Goal: Download file/media

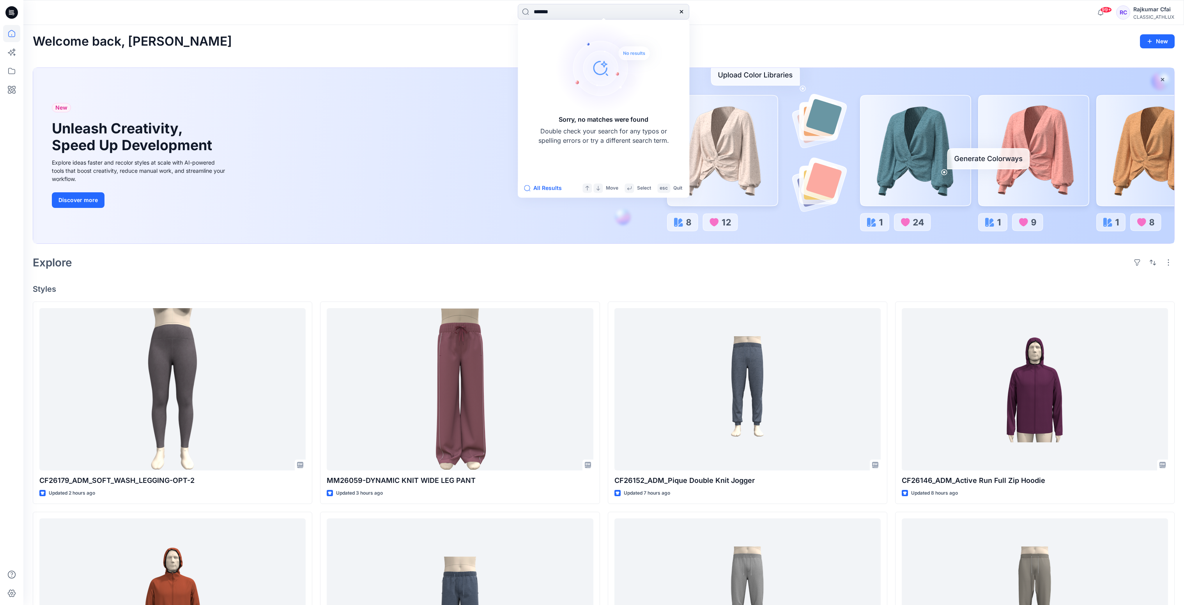
scroll to position [409, 0]
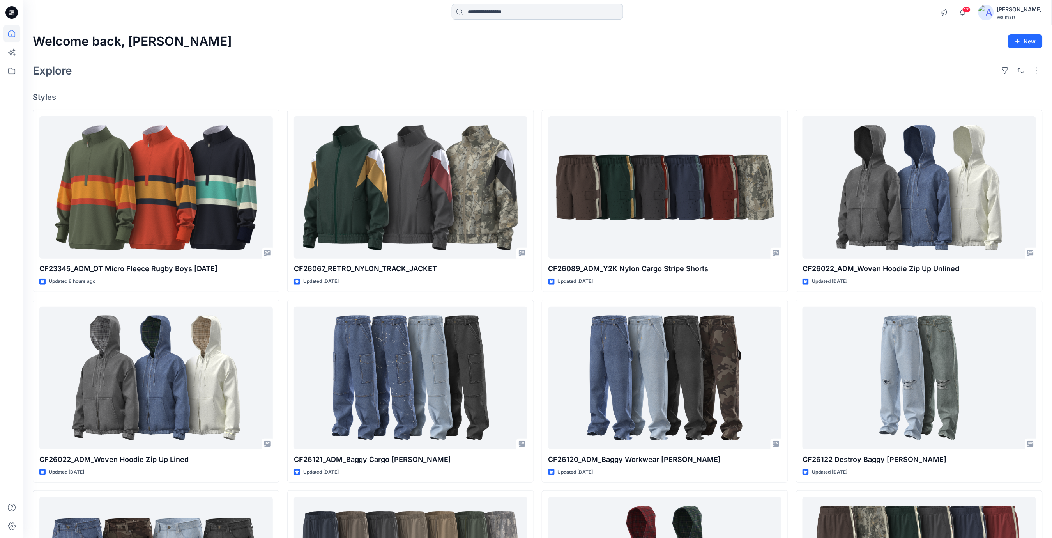
click at [488, 16] on input at bounding box center [538, 12] width 172 height 16
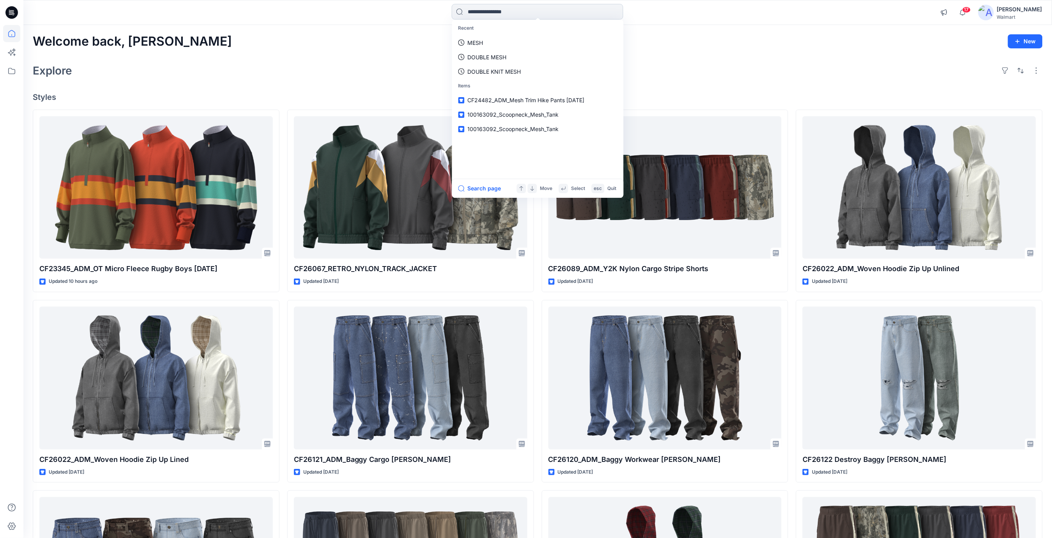
paste input "**********"
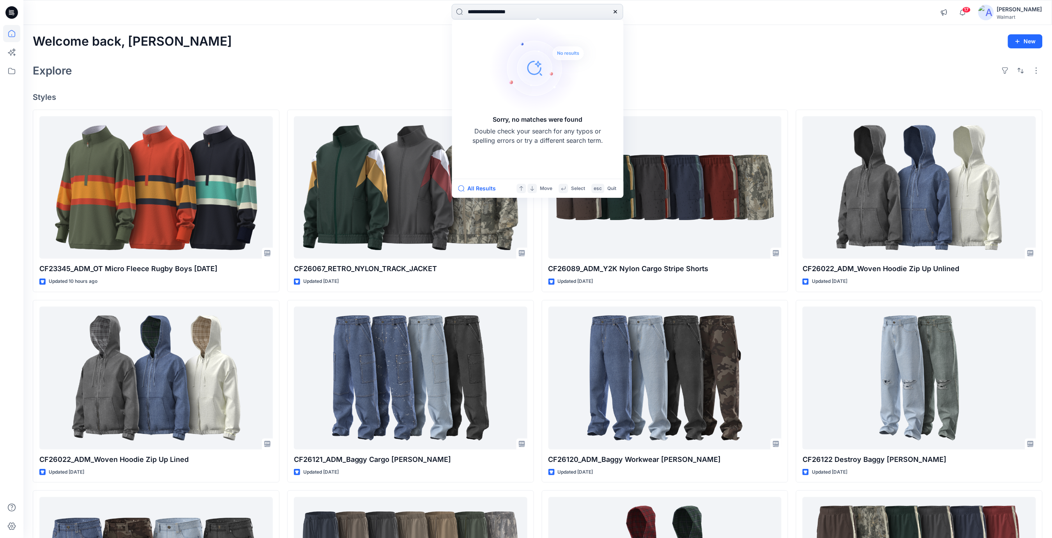
click at [541, 10] on input "**********" at bounding box center [538, 12] width 172 height 16
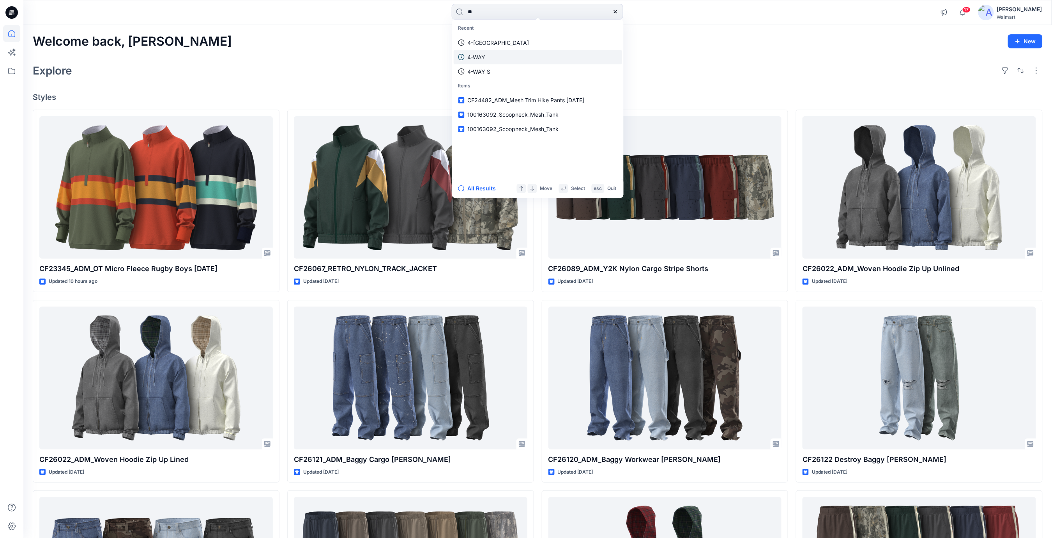
type input "**"
click at [476, 54] on p "4-WAY" at bounding box center [477, 57] width 18 height 8
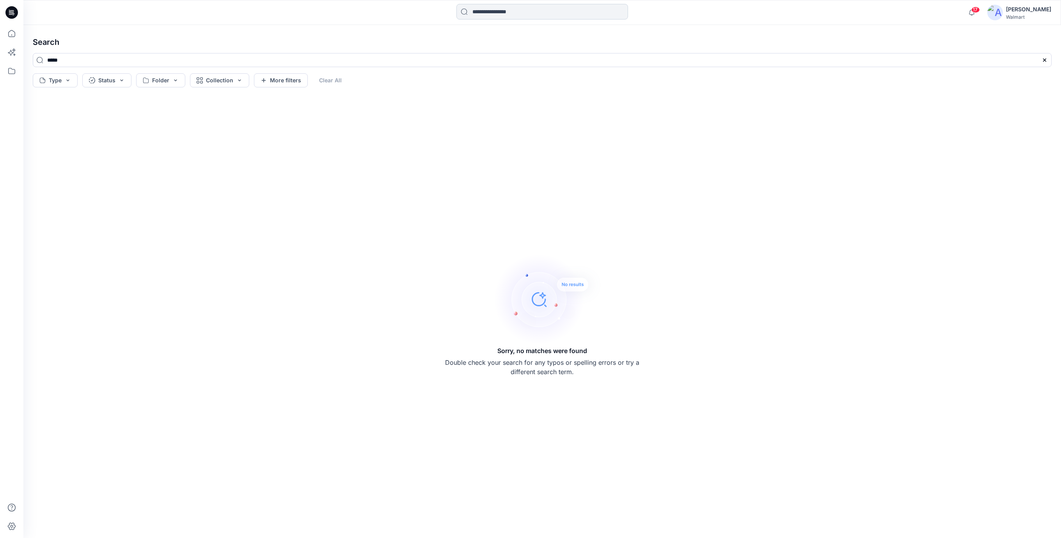
click at [518, 7] on input at bounding box center [542, 12] width 172 height 16
click at [152, 111] on div "Sorry, no matches were found Double check your search for any typos or spelling…" at bounding box center [542, 314] width 1031 height 435
drag, startPoint x: 221, startPoint y: 245, endPoint x: 198, endPoint y: 186, distance: 63.1
click at [221, 236] on div "Sorry, no matches were found Double check your search for any typos or spelling…" at bounding box center [542, 314] width 1031 height 435
click at [4, 5] on div at bounding box center [11, 12] width 25 height 25
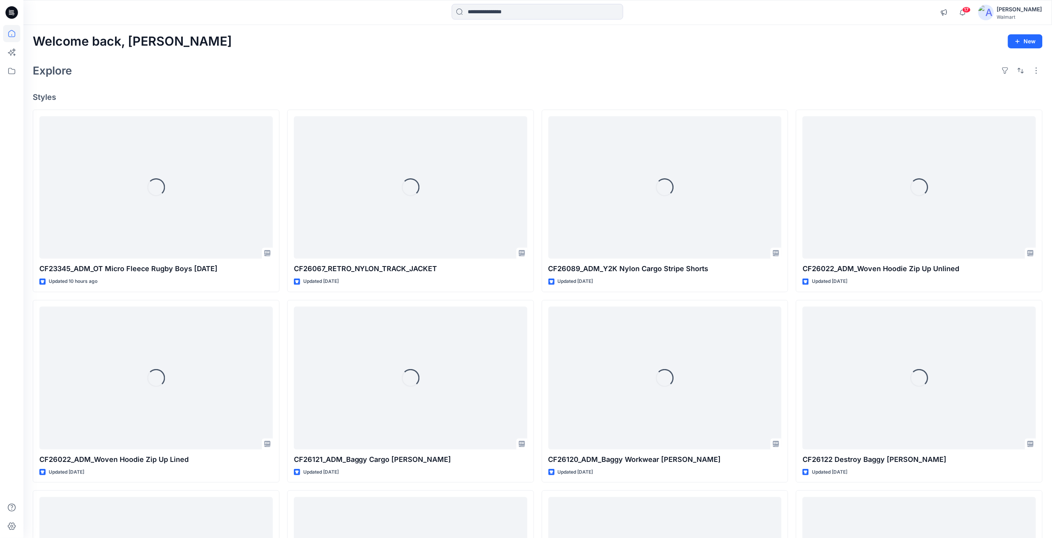
click at [256, 98] on h4 "Styles" at bounding box center [538, 96] width 1010 height 9
click at [18, 67] on icon at bounding box center [11, 70] width 17 height 17
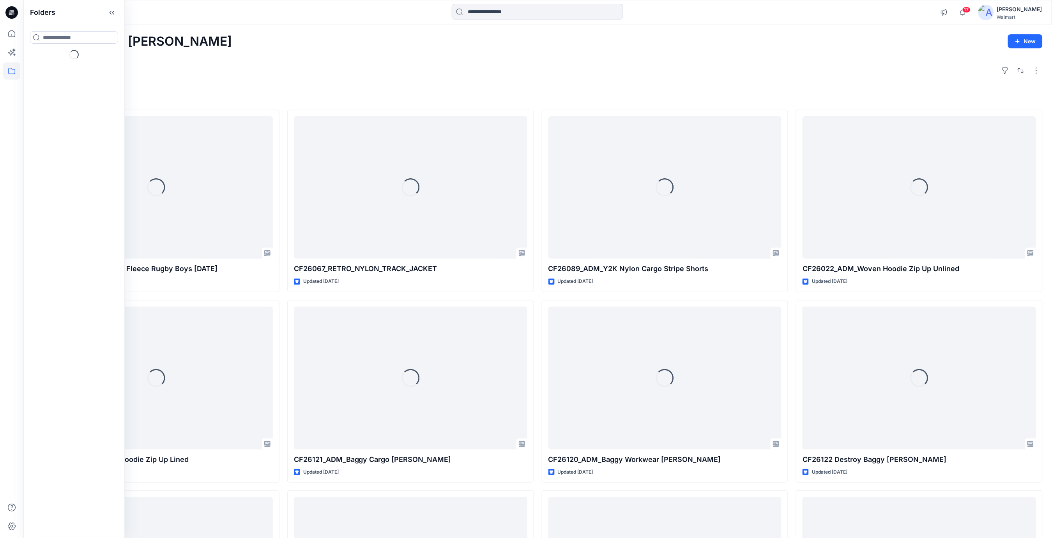
click at [12, 69] on icon at bounding box center [11, 70] width 17 height 17
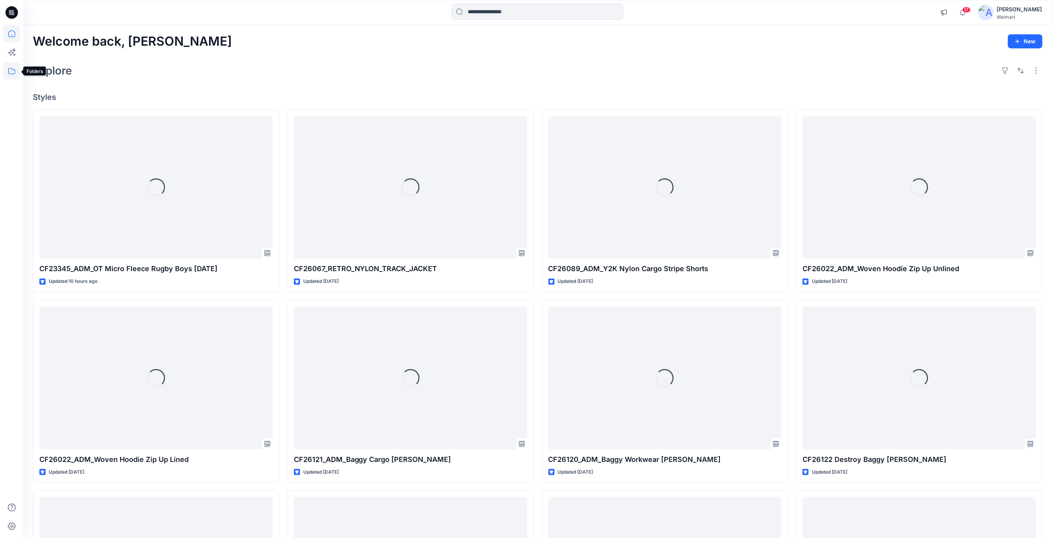
click at [9, 72] on icon at bounding box center [11, 70] width 17 height 17
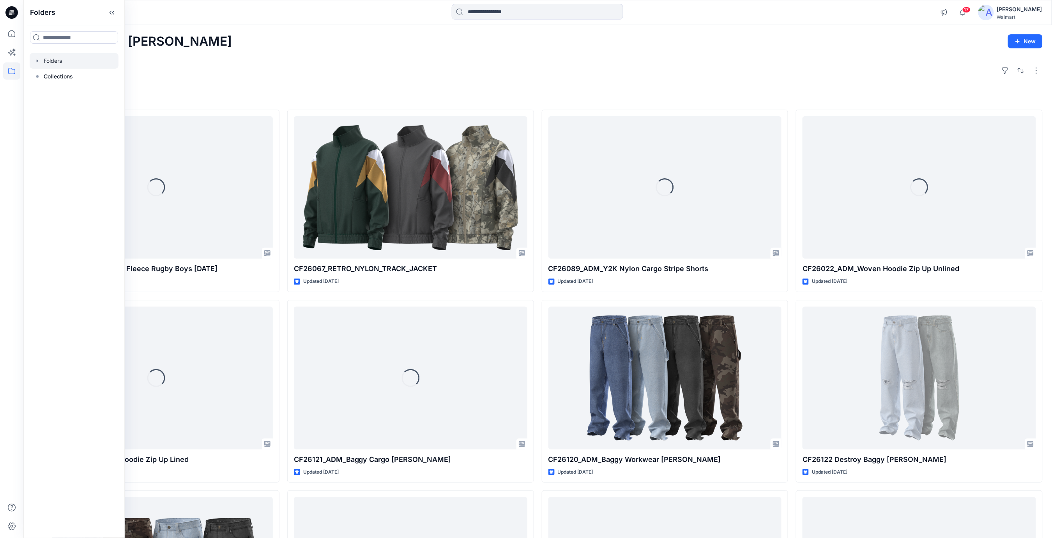
click at [58, 61] on div at bounding box center [74, 61] width 89 height 16
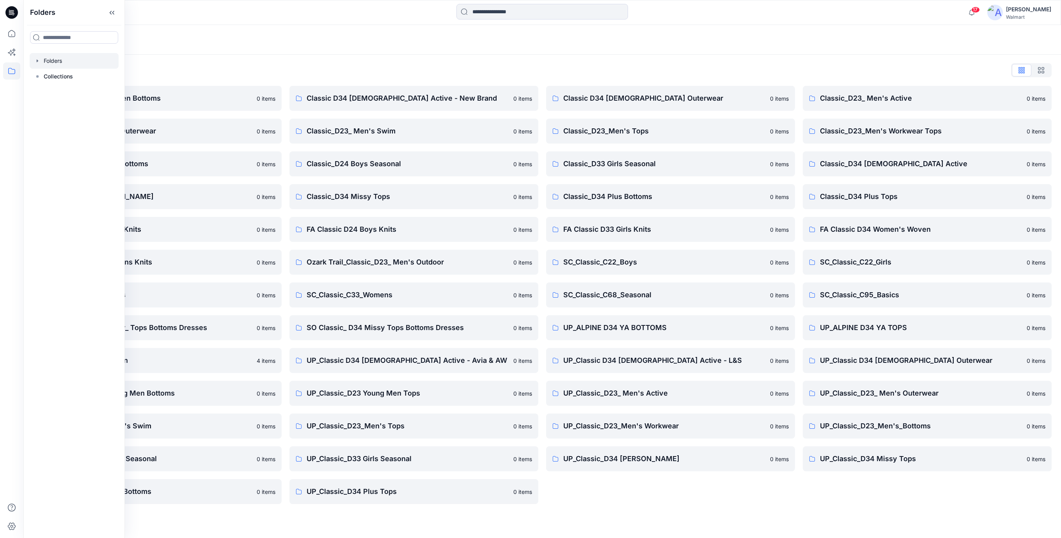
click at [433, 73] on div "Folders List" at bounding box center [542, 70] width 1019 height 12
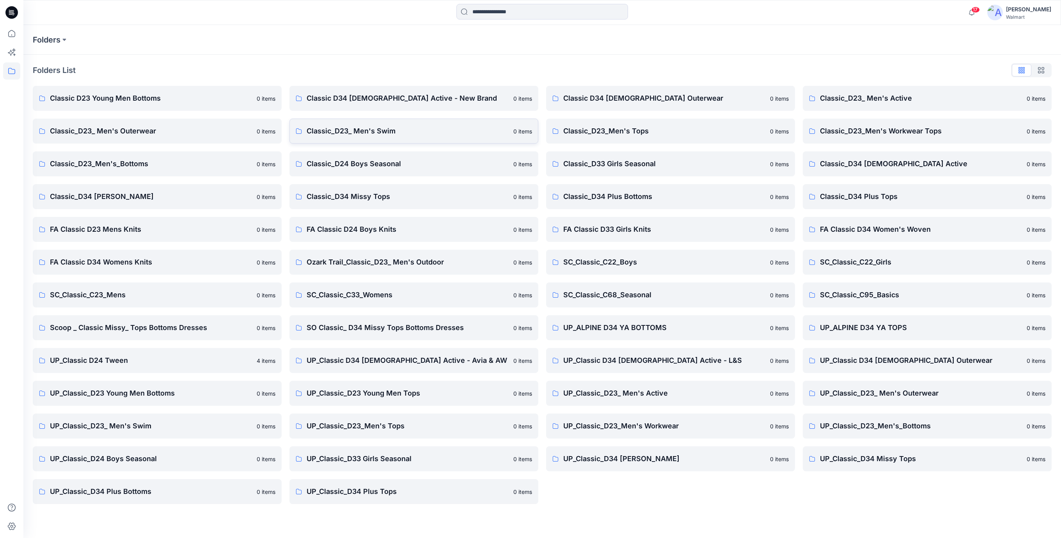
click at [379, 130] on p "Classic_D23_ Men's Swim" at bounding box center [407, 131] width 202 height 11
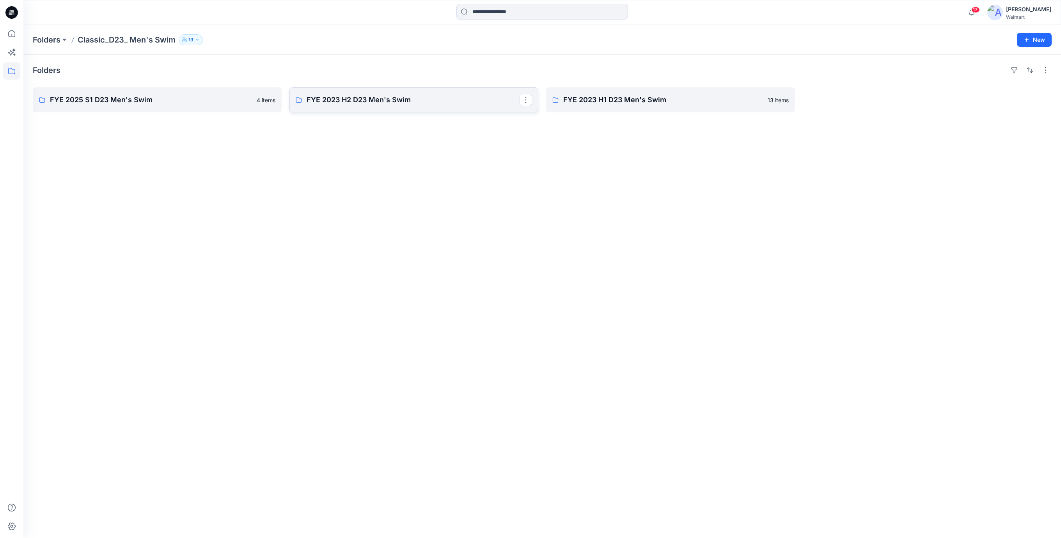
click at [392, 100] on p "FYE 2023 H2 D23 Men's Swim" at bounding box center [412, 99] width 213 height 11
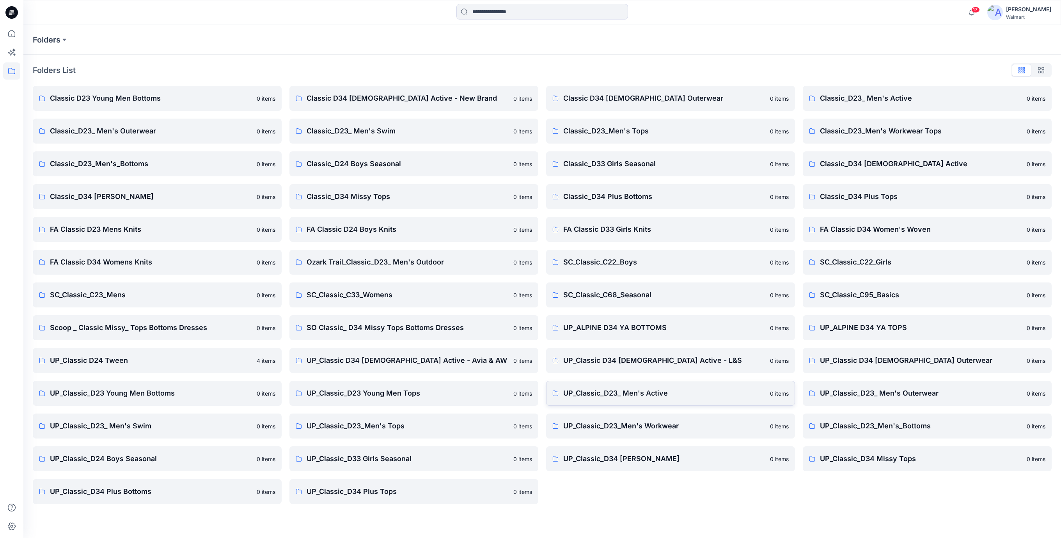
click at [640, 392] on p "UP_Classic_D23_ Men's Active" at bounding box center [664, 393] width 202 height 11
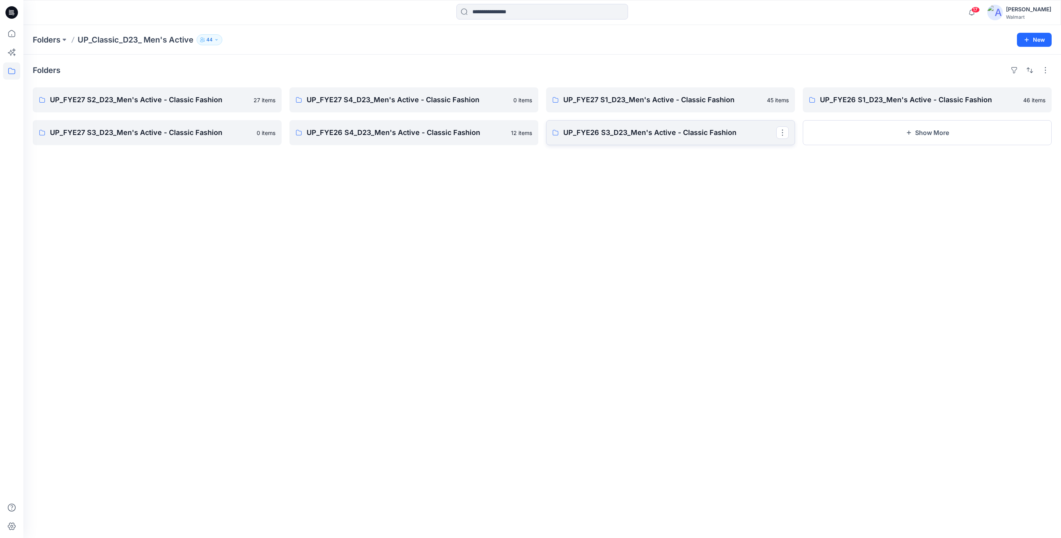
click at [589, 135] on p "UP_FYE26 S3_D23_Men's Active - Classic Fashion" at bounding box center [669, 132] width 213 height 11
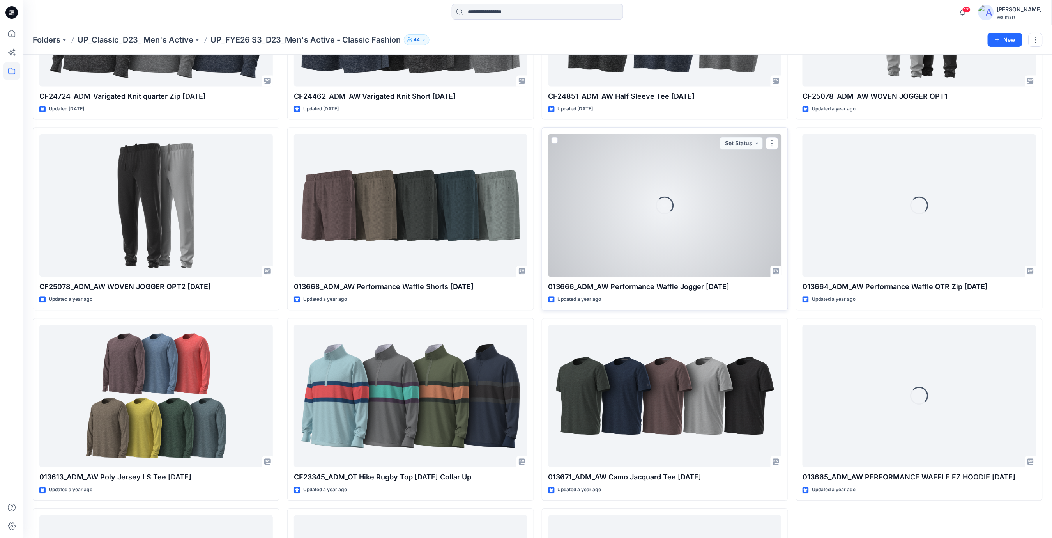
scroll to position [884, 0]
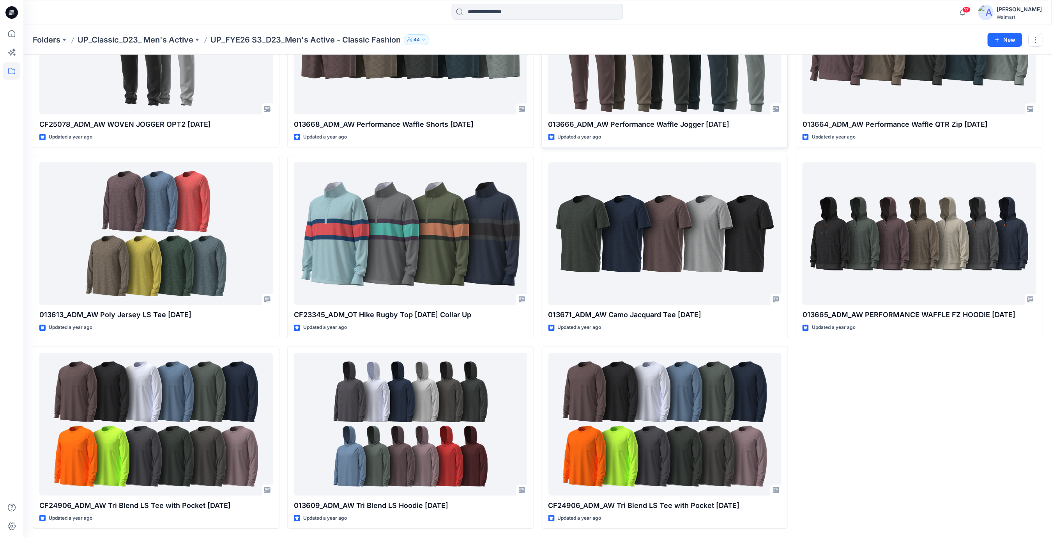
click at [12, 10] on icon at bounding box center [11, 12] width 12 height 12
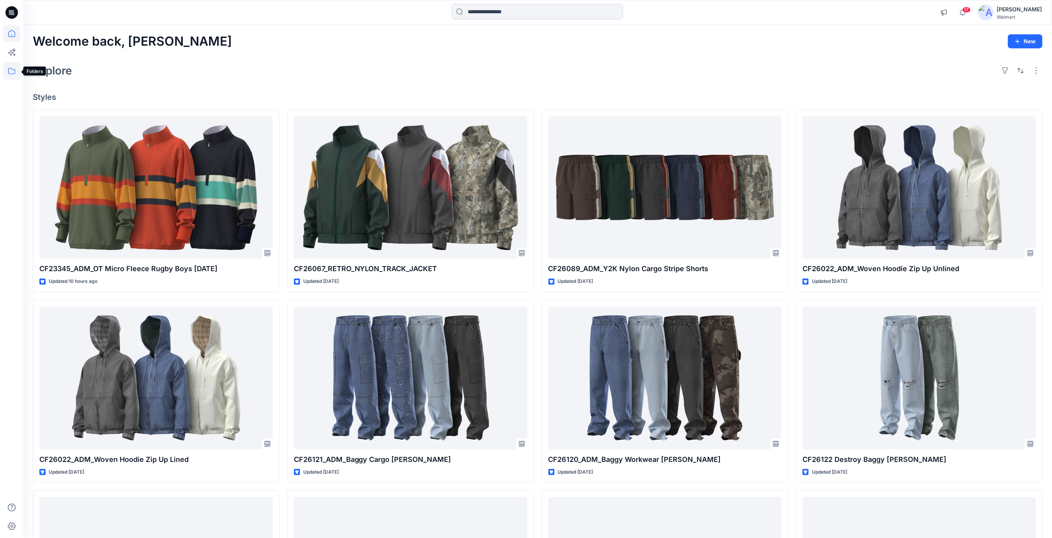
click at [10, 75] on icon at bounding box center [11, 70] width 17 height 17
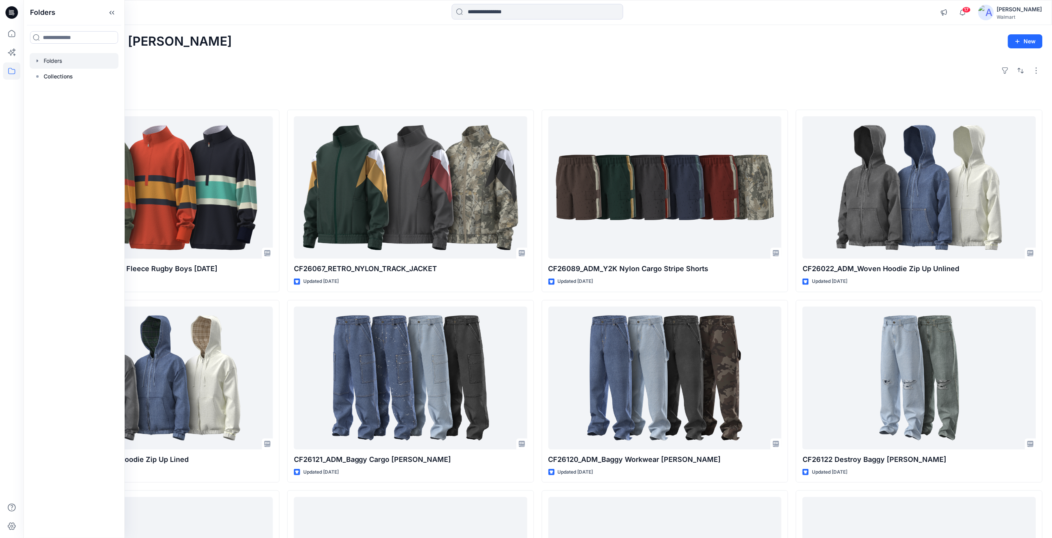
click at [41, 66] on div at bounding box center [74, 61] width 89 height 16
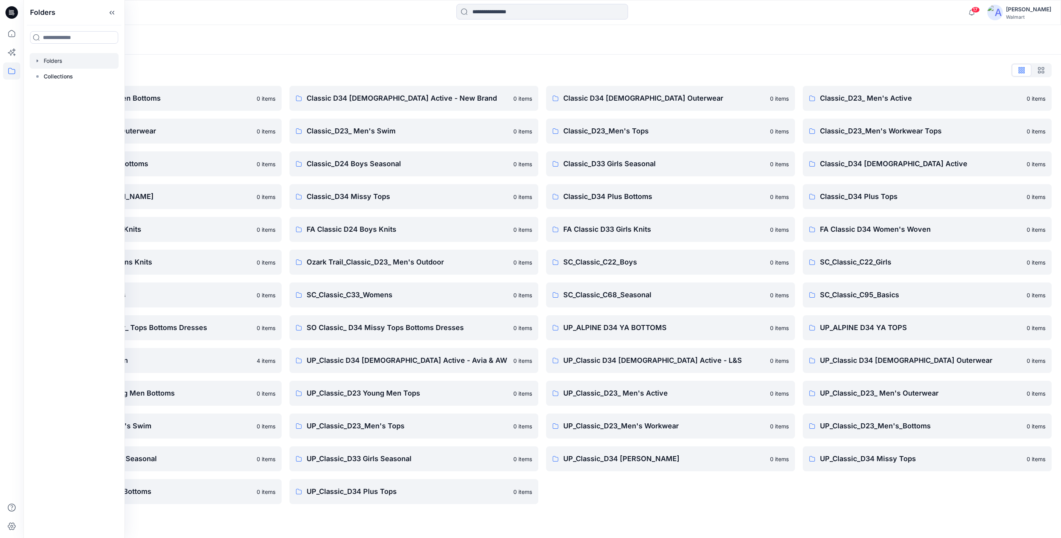
click at [234, 64] on div "Folders List" at bounding box center [542, 70] width 1019 height 12
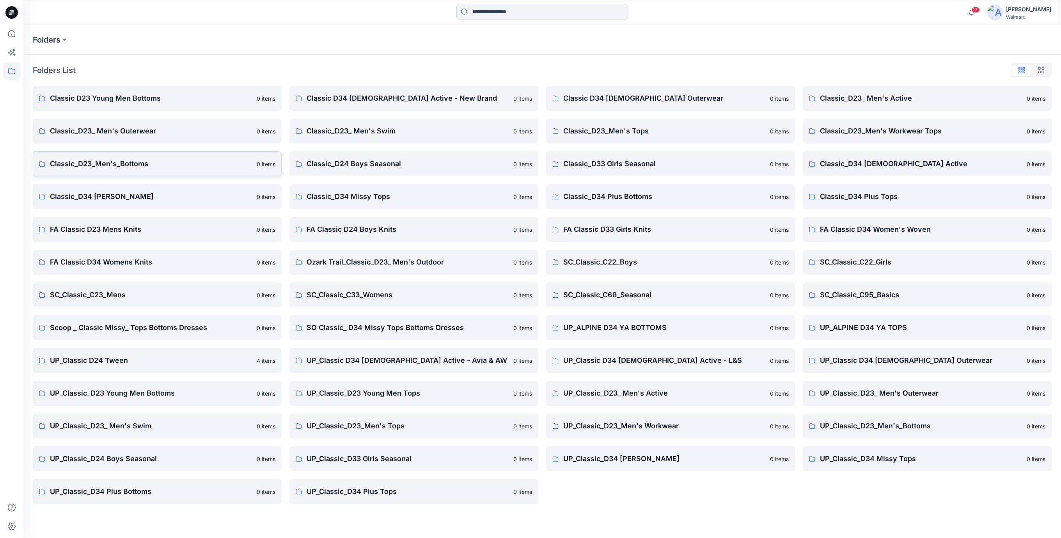
click at [135, 164] on p "Classic_D23_Men's_Bottoms" at bounding box center [151, 163] width 202 height 11
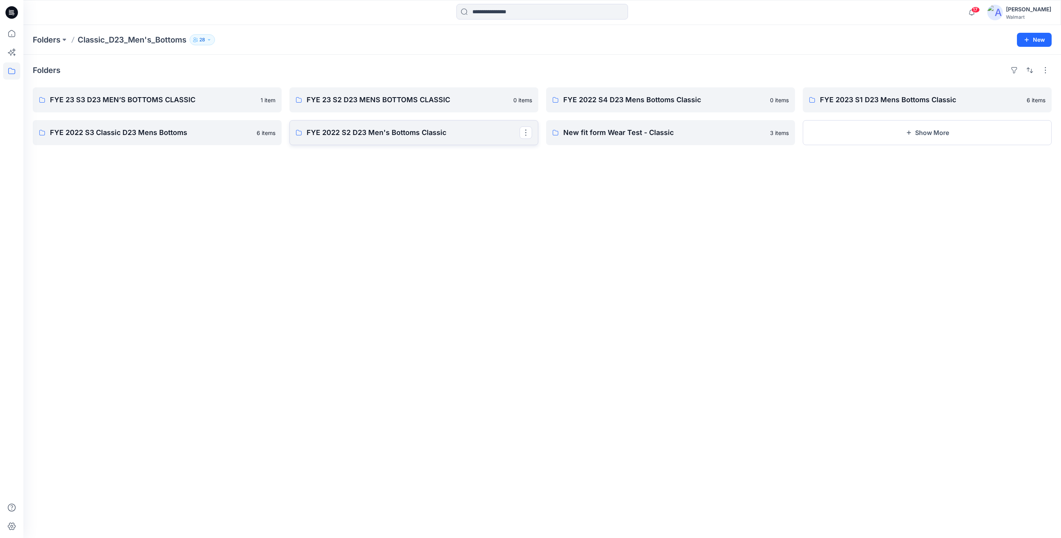
click at [400, 127] on p "FYE 2022 S2 D23 Men's Bottoms Classic" at bounding box center [412, 132] width 213 height 11
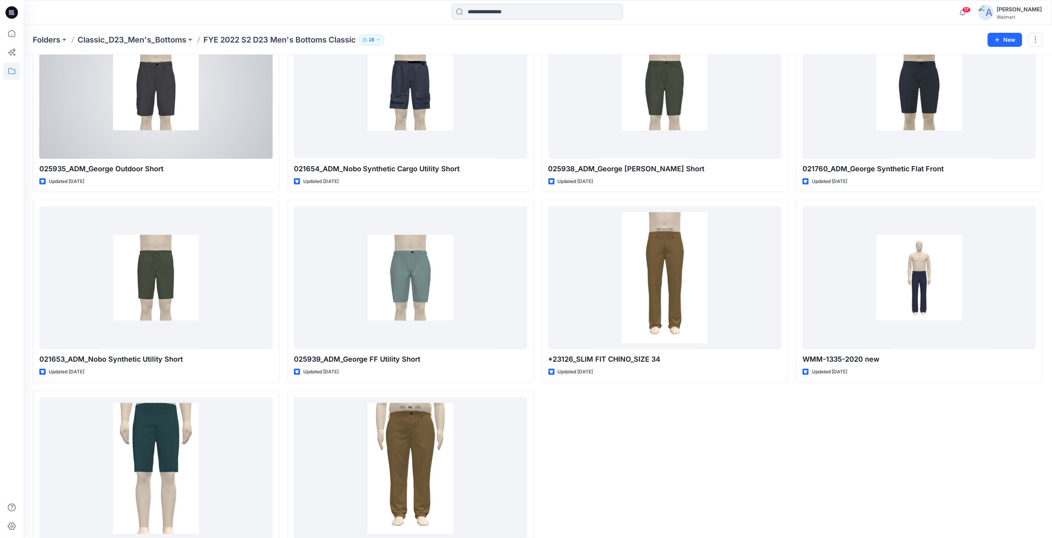
scroll to position [122, 0]
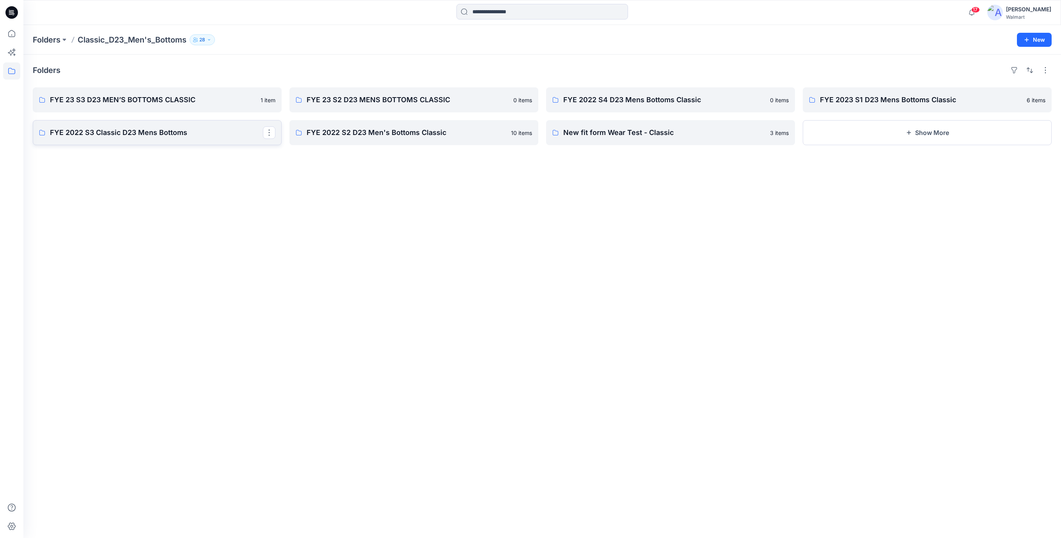
click at [167, 131] on p "FYE 2022 S3 Classic D23 Mens Bottoms" at bounding box center [156, 132] width 213 height 11
click at [829, 100] on p "FYE 2023 S1 D23 Mens Bottoms Classic" at bounding box center [926, 99] width 213 height 11
click at [582, 99] on p "FYE 2022 S4 D23 Mens Bottoms Classic" at bounding box center [669, 99] width 213 height 11
click at [405, 101] on p "FYE 23 S2 D23 MENS BOTTOMS CLASSIC" at bounding box center [412, 99] width 213 height 11
click at [148, 110] on link "FYE 23 S3 D23 MEN’S BOTTOMS CLASSIC" at bounding box center [157, 99] width 249 height 25
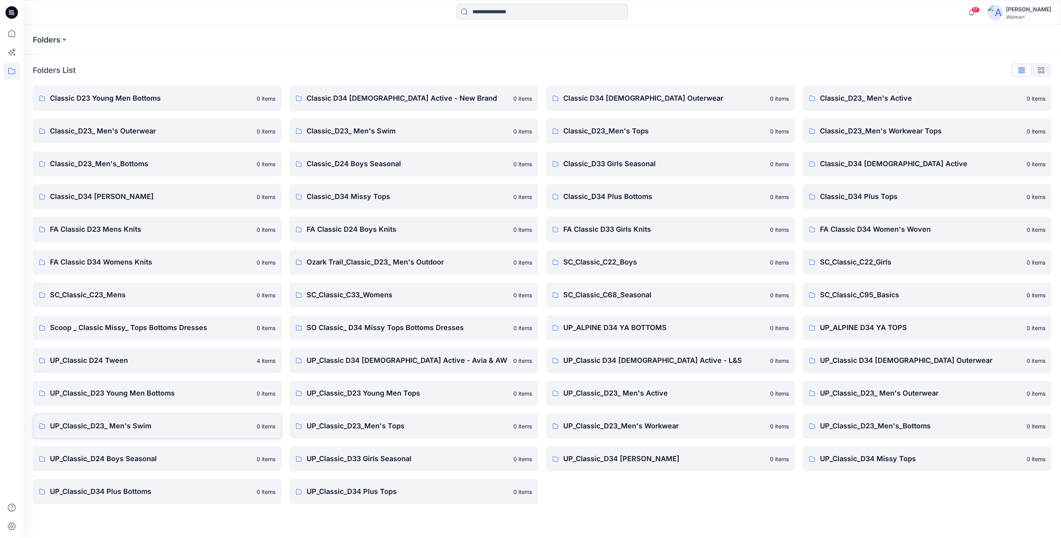
click at [136, 432] on link "UP_Classic_D23_ Men's Swim 0 items" at bounding box center [157, 425] width 249 height 25
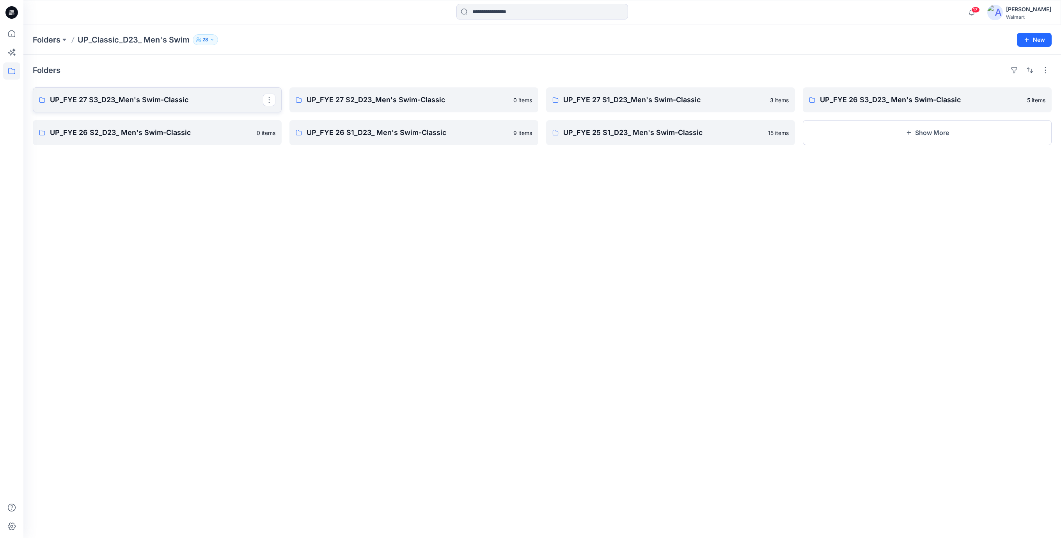
click at [129, 94] on p "UP_FYE 27 S3_D23_Men's Swim-Classic" at bounding box center [156, 99] width 213 height 11
click at [338, 112] on link "UP_FYE 27 S2_D23_Men's Swim-Classic" at bounding box center [413, 99] width 249 height 25
click at [633, 102] on p "UP_FYE 27 S1_D23_Men's Swim-Classic" at bounding box center [669, 99] width 213 height 11
click at [601, 96] on p "UP_FYE 27 S1_D23_Men's Swim-Classic" at bounding box center [669, 99] width 213 height 11
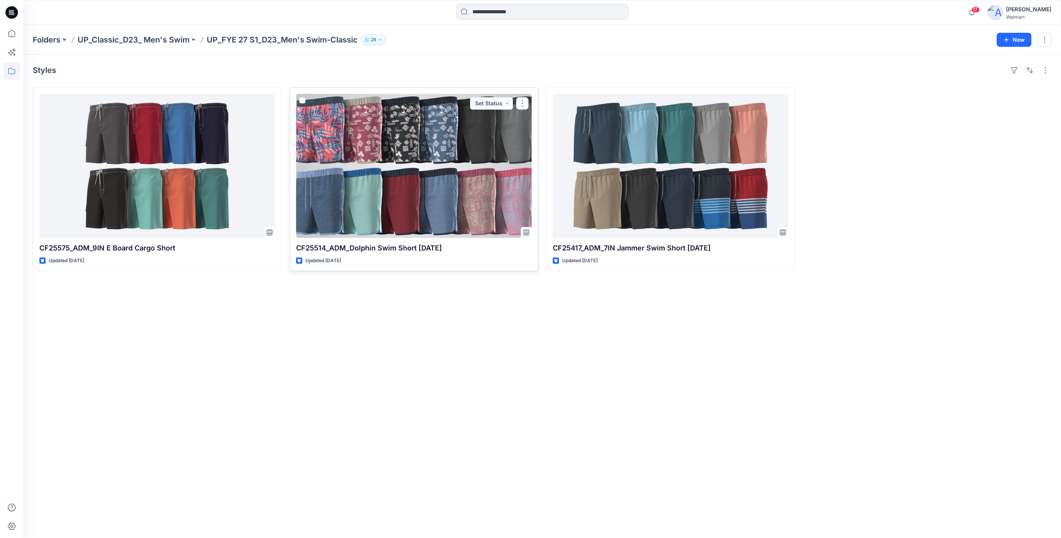
click at [451, 137] on div at bounding box center [414, 166] width 236 height 144
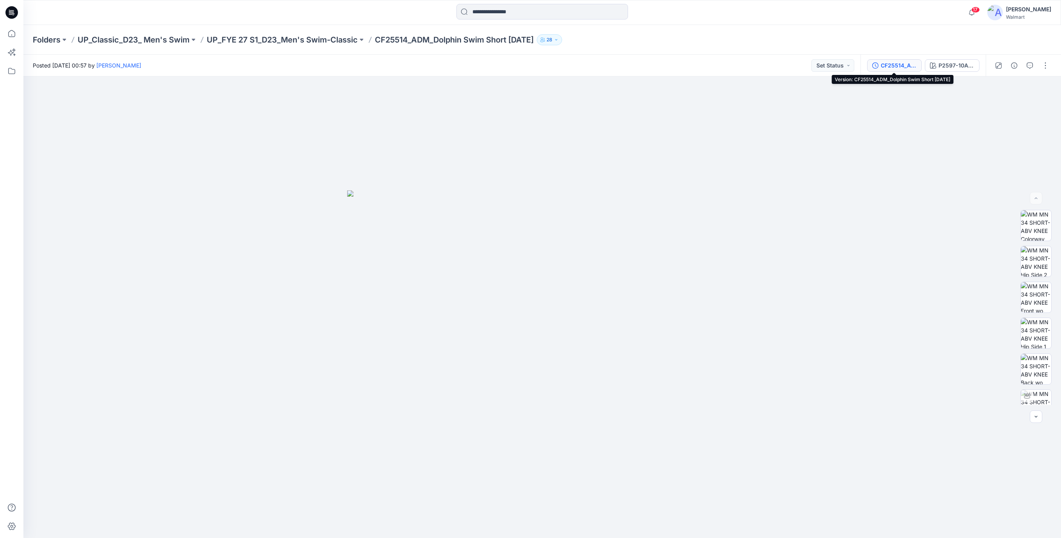
click at [888, 66] on div "CF25514_ADM_Dolphin Swim Short [DATE]" at bounding box center [898, 65] width 36 height 9
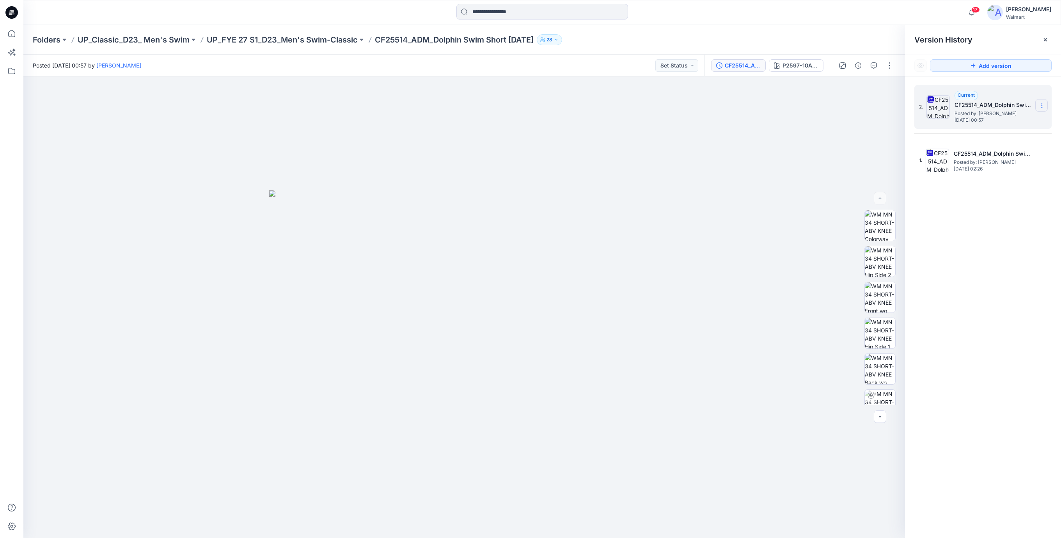
click at [1044, 105] on icon at bounding box center [1041, 106] width 6 height 6
click at [993, 122] on span "Download Source BW File" at bounding box center [1002, 121] width 66 height 9
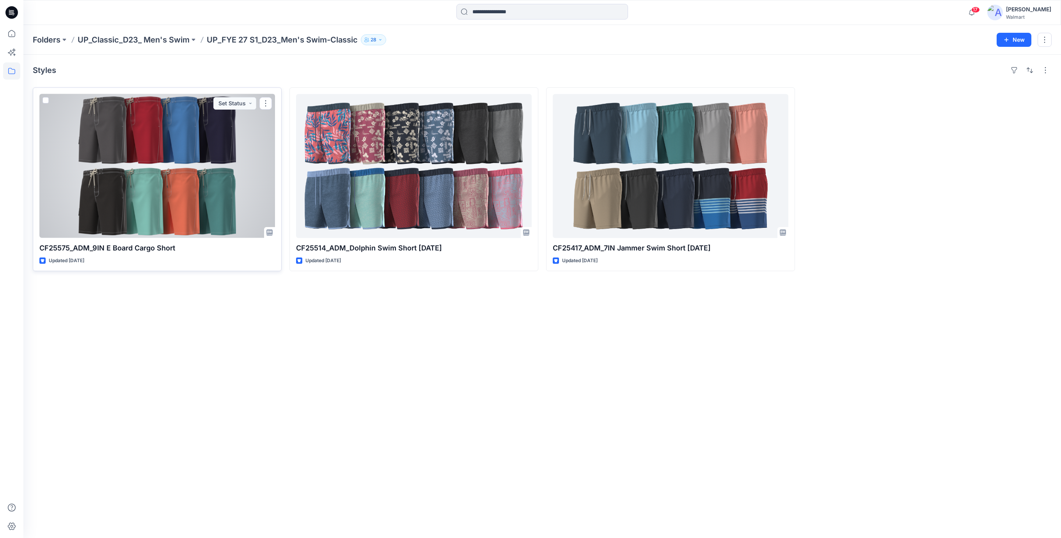
click at [188, 139] on div at bounding box center [157, 166] width 236 height 144
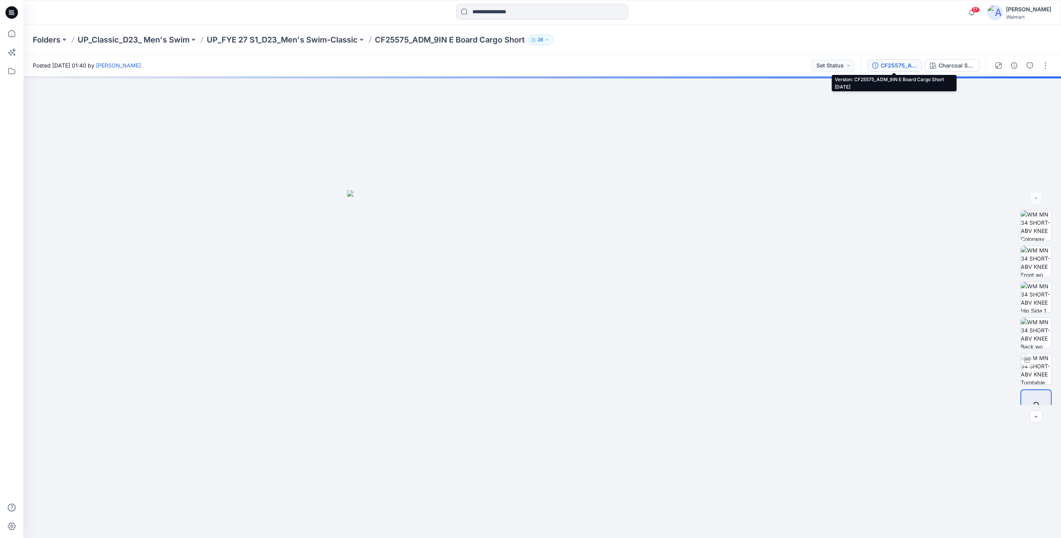
click at [896, 66] on div "CF25575_ADM_9IN E Board Cargo Short [DATE]" at bounding box center [898, 65] width 36 height 9
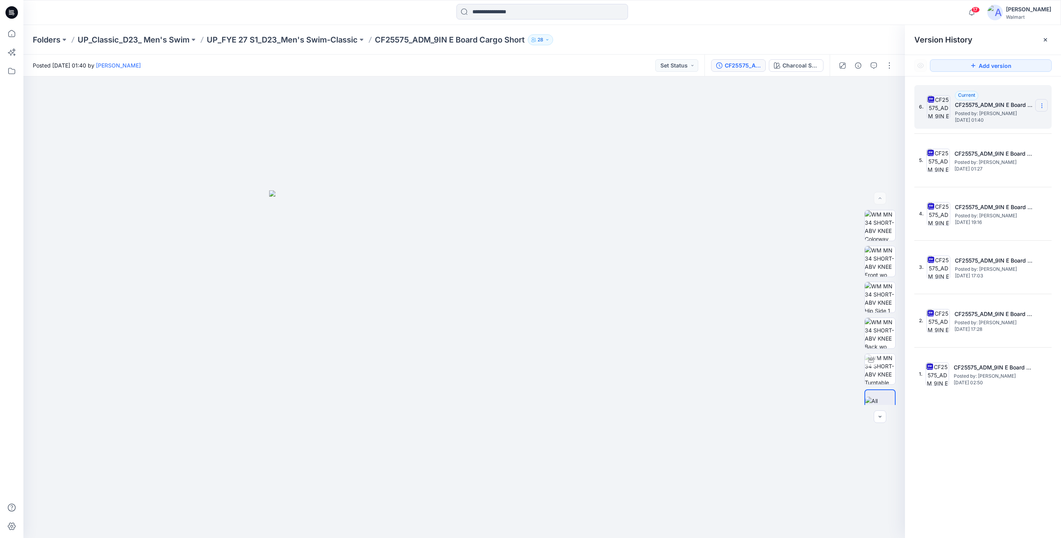
click at [1040, 104] on icon at bounding box center [1041, 106] width 6 height 6
click at [996, 122] on span "Download Source BW File" at bounding box center [1002, 121] width 66 height 9
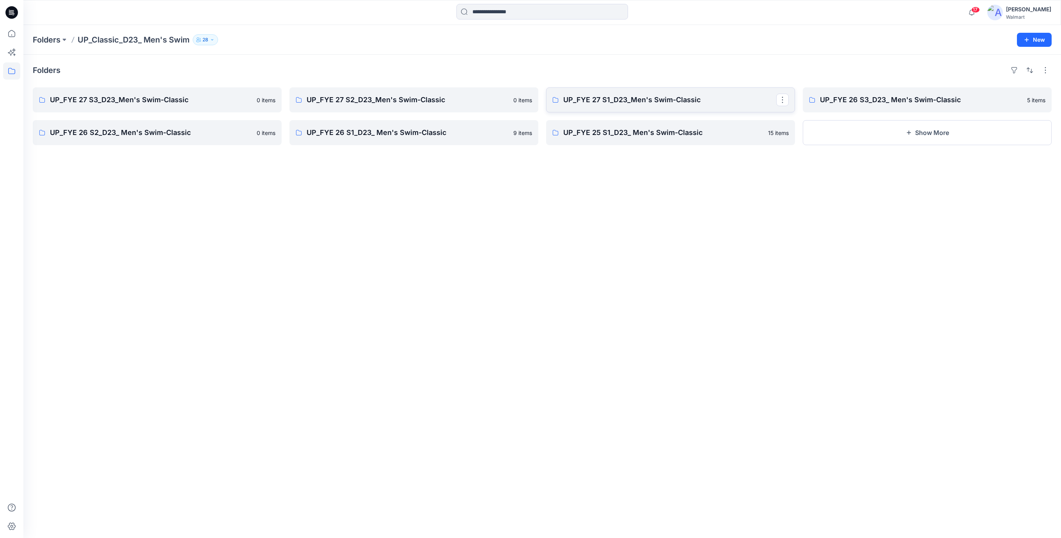
click at [631, 99] on p "UP_FYE 27 S1_D23_Men's Swim-Classic" at bounding box center [669, 99] width 213 height 11
click at [884, 99] on p "UP_FYE 26 S3_D23_ Men's Swim-Classic" at bounding box center [926, 99] width 213 height 11
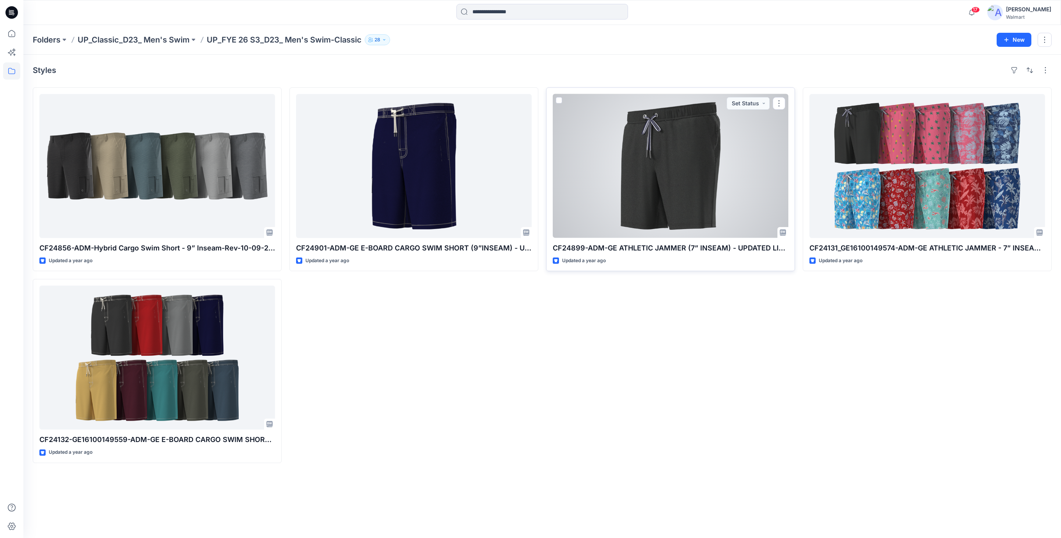
click at [718, 145] on div at bounding box center [671, 166] width 236 height 144
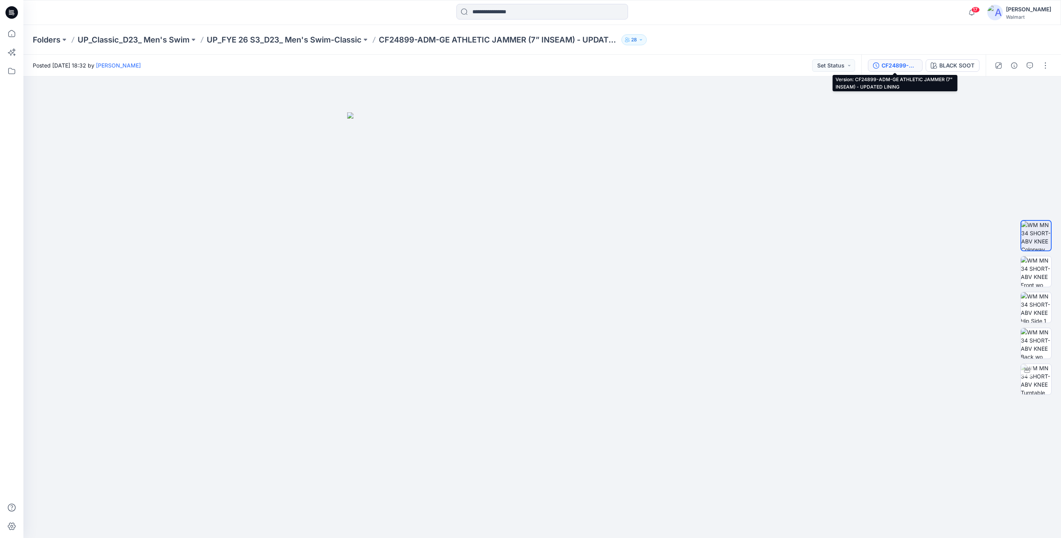
click at [896, 64] on div "CF24899-ADM-GE ATHLETIC JAMMER (7” INSEAM) - UPDATED LINING" at bounding box center [899, 65] width 36 height 9
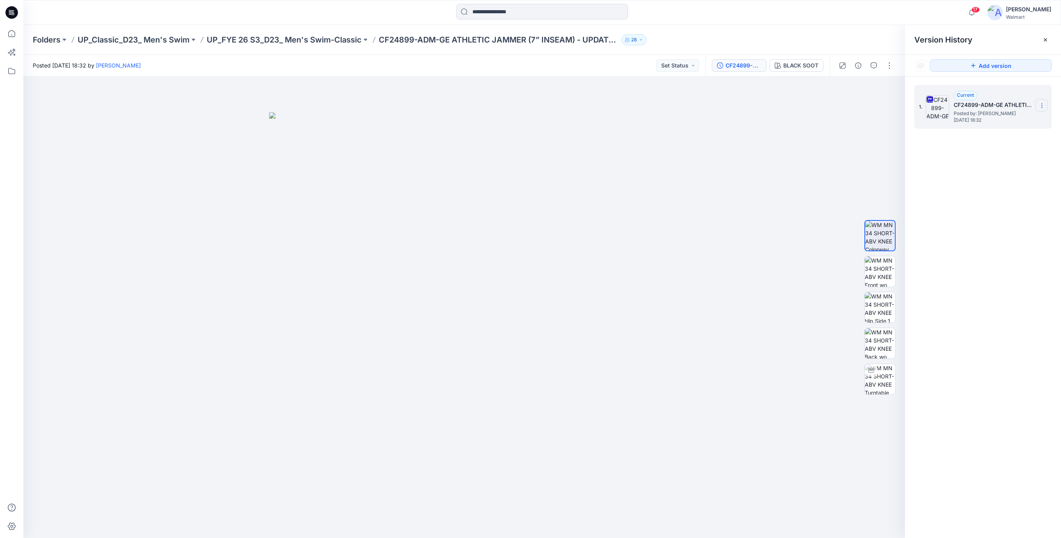
click at [1040, 105] on icon at bounding box center [1041, 106] width 6 height 6
click at [988, 122] on span "Download Source BW File" at bounding box center [1002, 121] width 66 height 9
click at [622, 129] on img at bounding box center [464, 325] width 390 height 426
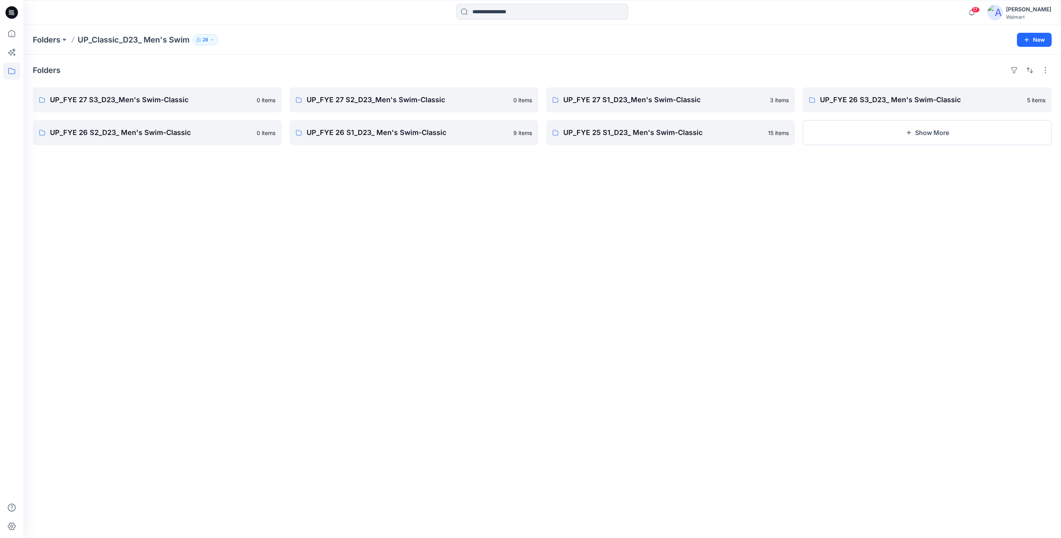
drag, startPoint x: 386, startPoint y: 242, endPoint x: 445, endPoint y: 197, distance: 74.3
click at [386, 242] on div "Folders UP_FYE 27 S3_D23_Men's Swim-Classic 0 items UP_FYE 26 S2_D23_ Men's Swi…" at bounding box center [541, 296] width 1037 height 483
click at [865, 99] on p "UP_FYE 26 S3_D23_ Men's Swim-Classic" at bounding box center [926, 99] width 213 height 11
click at [174, 129] on p "UP_FYE 26 S2_D23_ Men's Swim-Classic" at bounding box center [156, 132] width 213 height 11
click at [363, 135] on p "UP_FYE 26 S1_D23_ Men's Swim-Classic" at bounding box center [412, 132] width 213 height 11
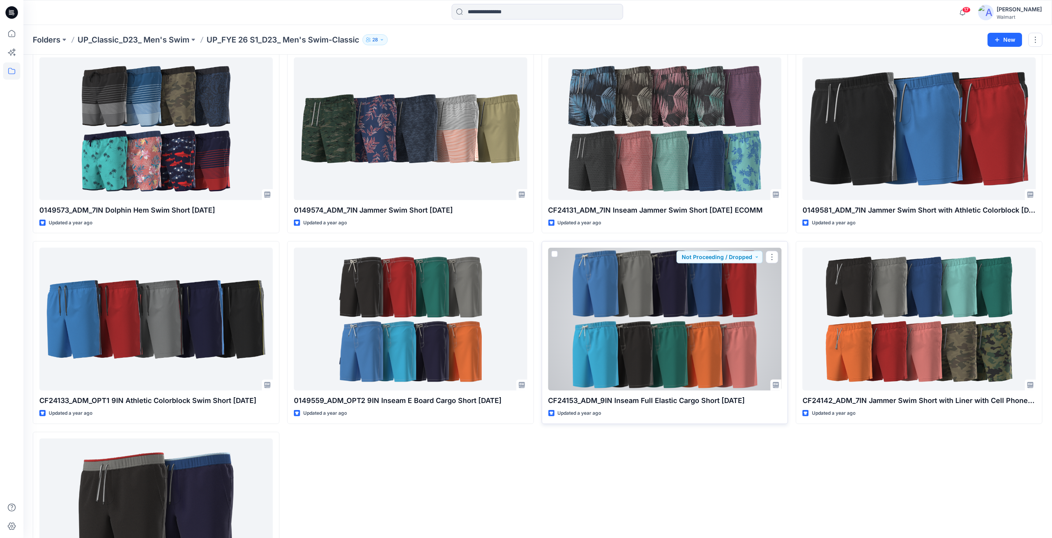
scroll to position [19, 0]
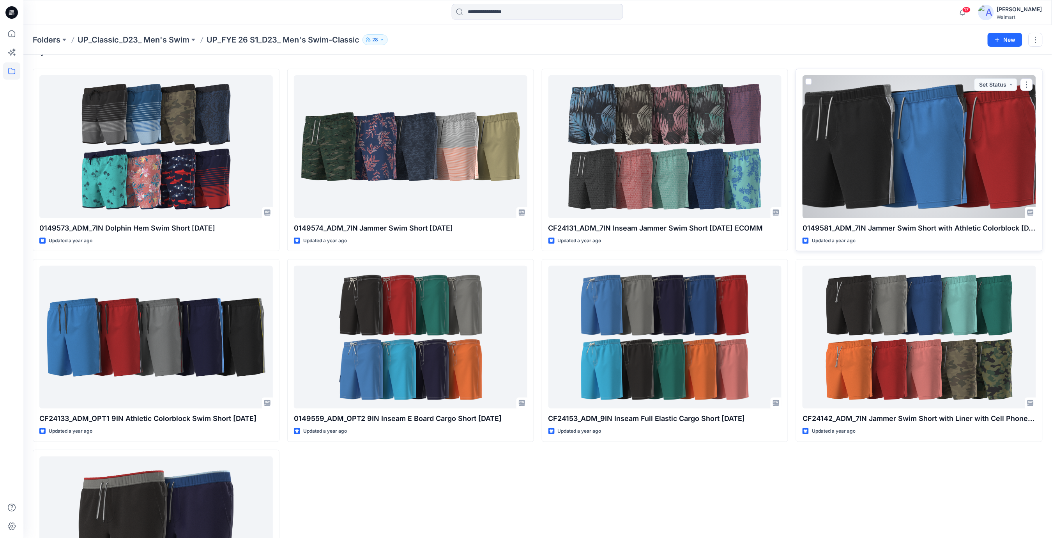
click at [925, 150] on div at bounding box center [920, 146] width 234 height 143
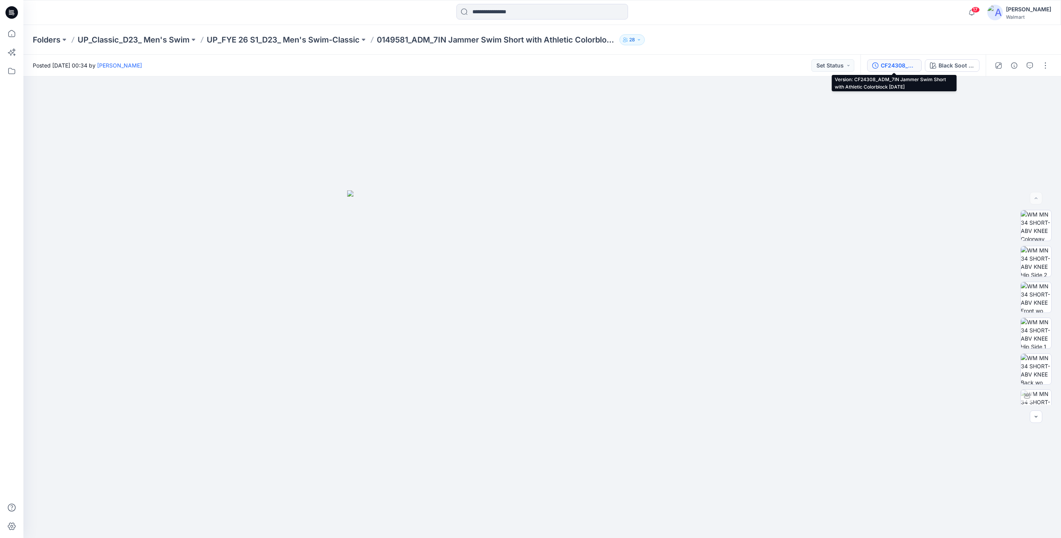
click at [901, 62] on div "CF24308_ADM_7IN Jammer Swim Short with Athletic Colorblock [DATE]" at bounding box center [898, 65] width 36 height 9
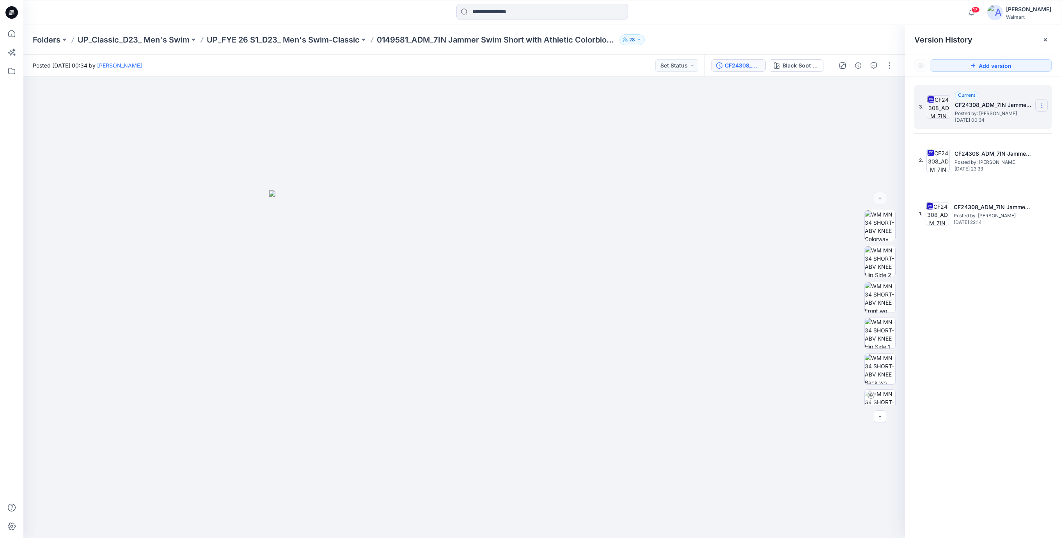
click at [1044, 104] on icon at bounding box center [1041, 106] width 6 height 6
click at [979, 124] on span "Download Source BW File" at bounding box center [1002, 121] width 66 height 9
